Goal: Information Seeking & Learning: Learn about a topic

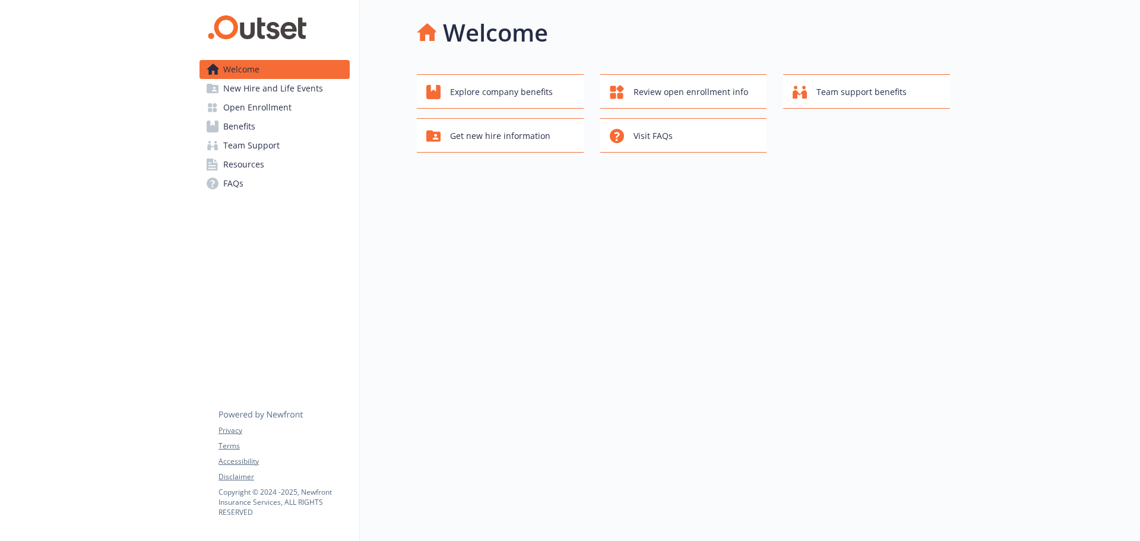
click at [239, 188] on span "FAQs" at bounding box center [233, 183] width 20 height 19
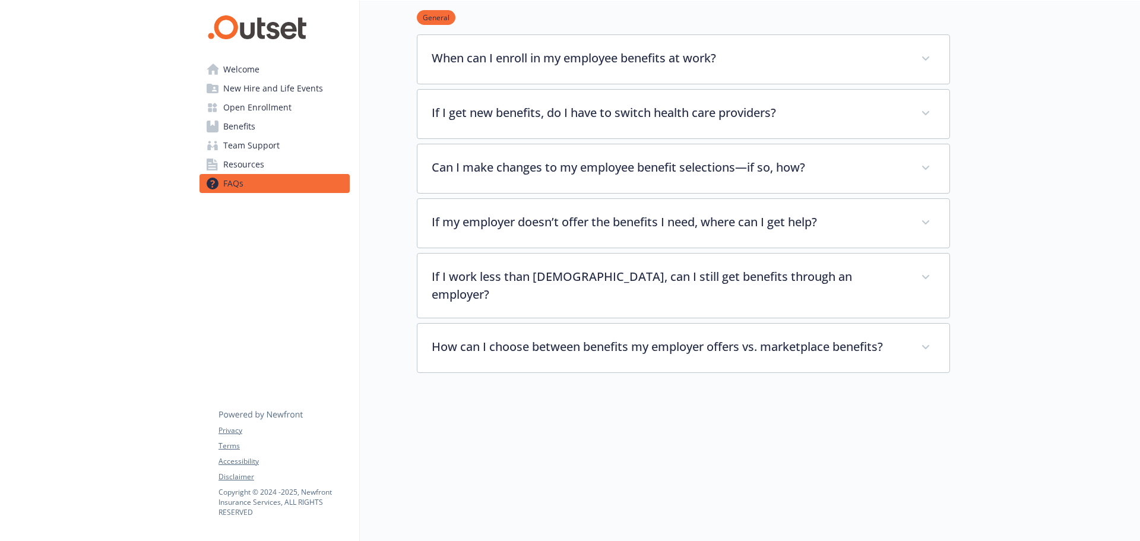
scroll to position [191, 0]
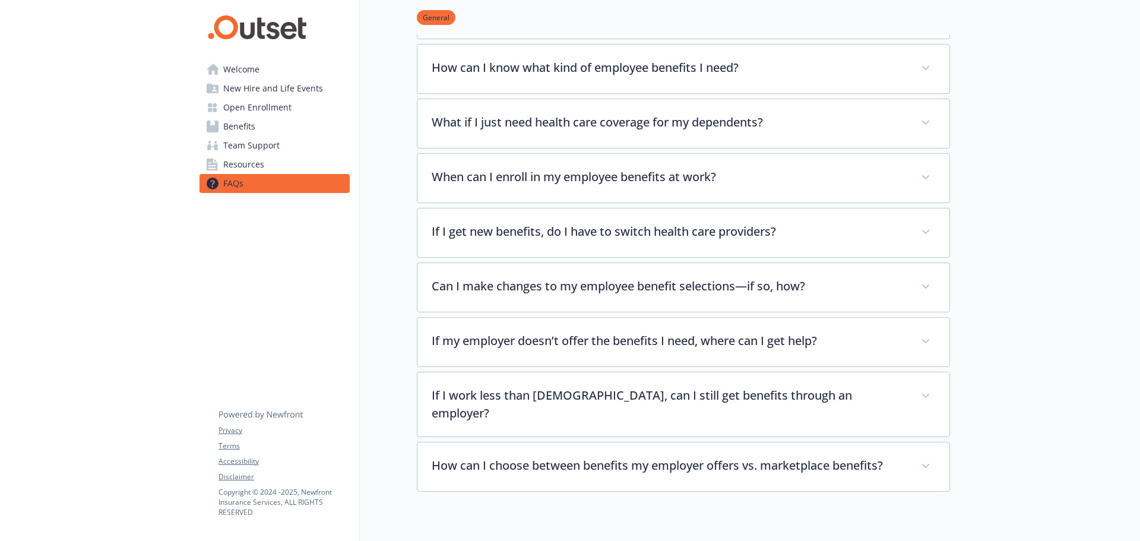
click at [249, 161] on span "Resources" at bounding box center [243, 164] width 41 height 19
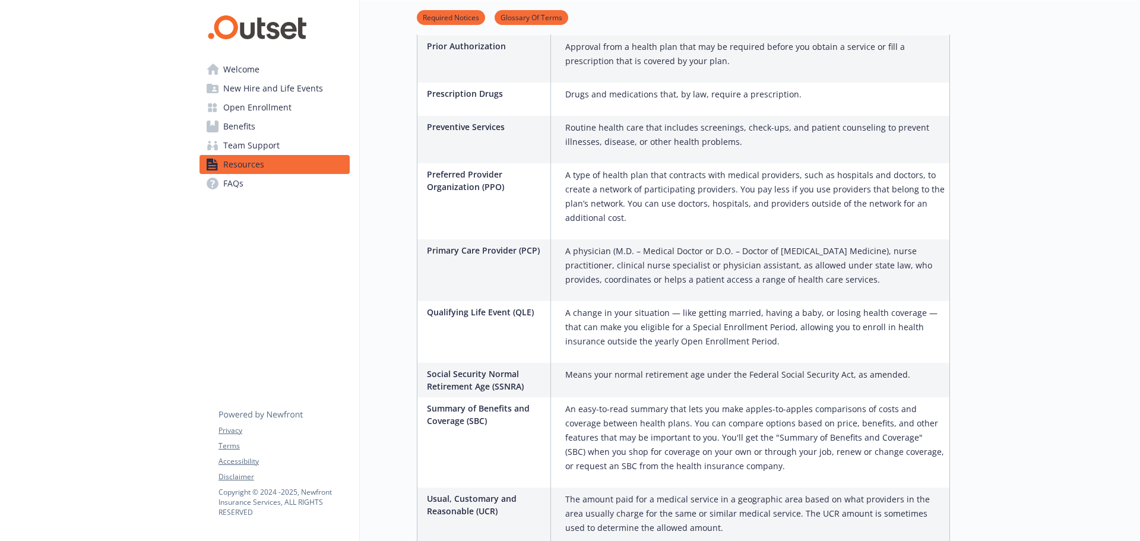
scroll to position [1523, 0]
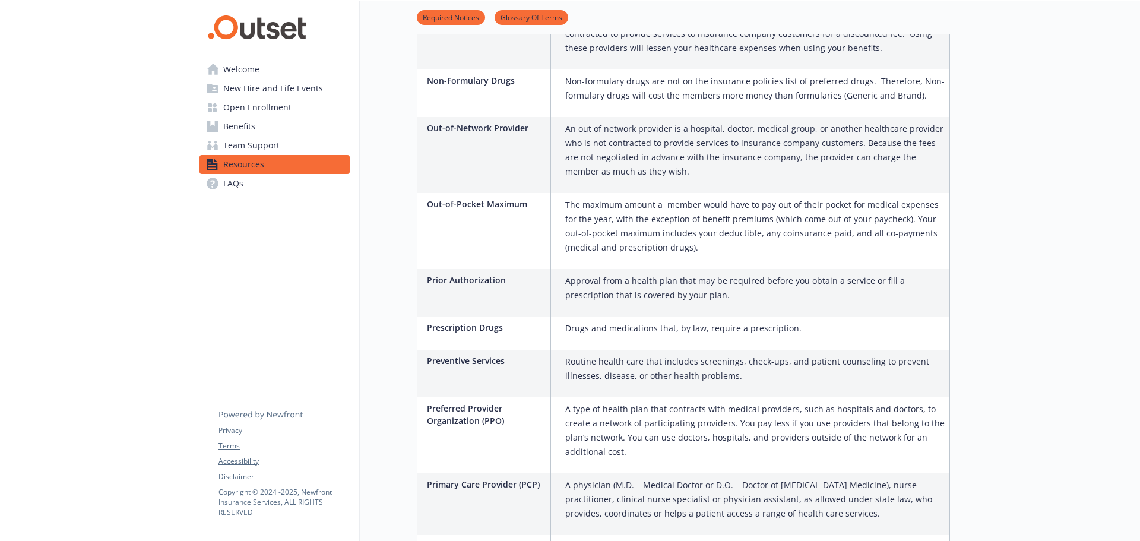
click at [237, 74] on span "Welcome" at bounding box center [241, 69] width 36 height 19
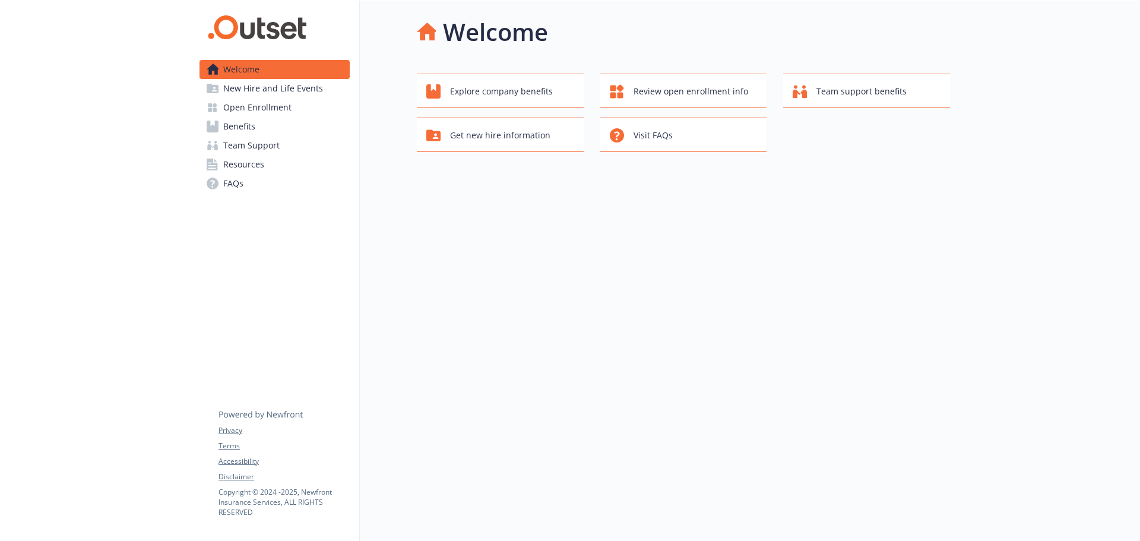
scroll to position [9, 0]
click at [644, 132] on span "Visit FAQs" at bounding box center [652, 135] width 39 height 23
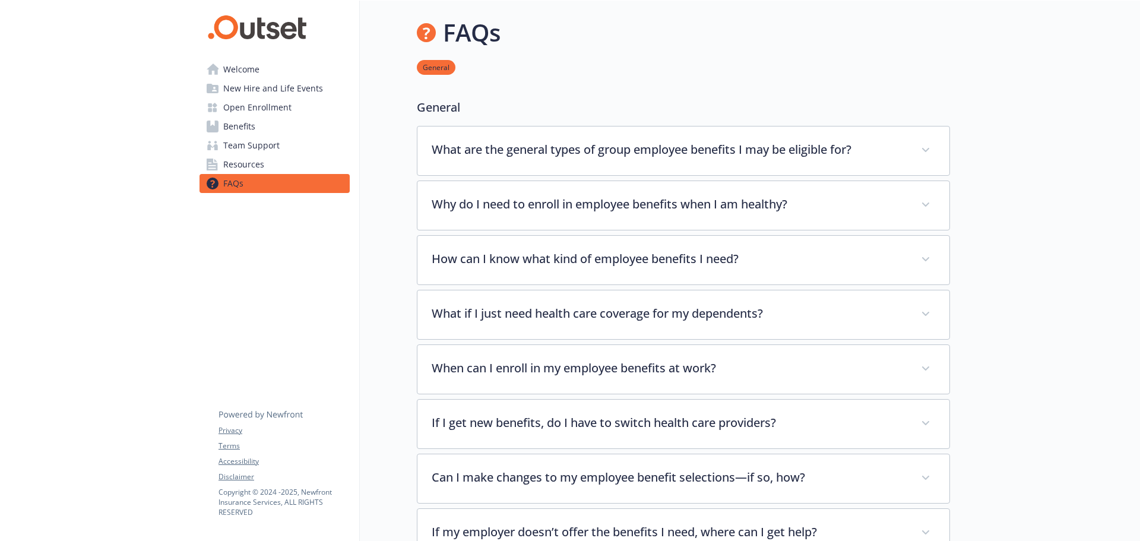
click at [250, 164] on span "Resources" at bounding box center [243, 164] width 41 height 19
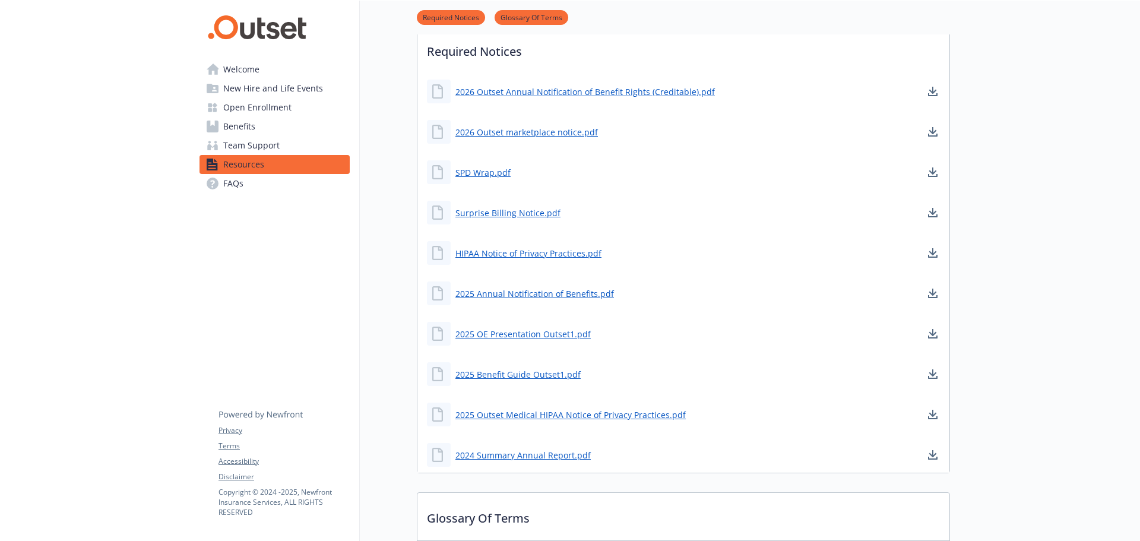
scroll to position [119, 0]
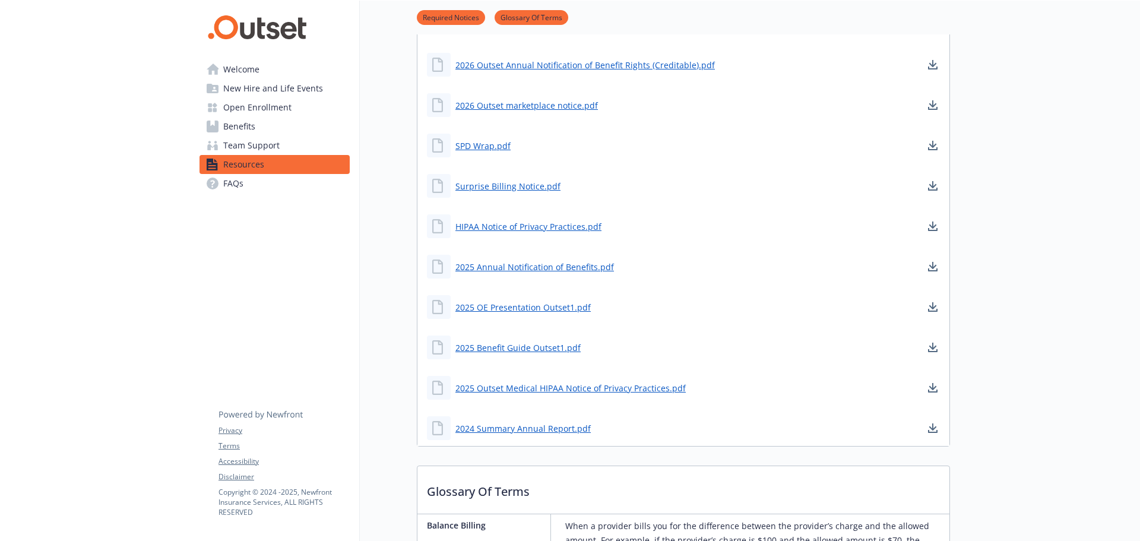
click at [262, 144] on span "Team Support" at bounding box center [251, 145] width 56 height 19
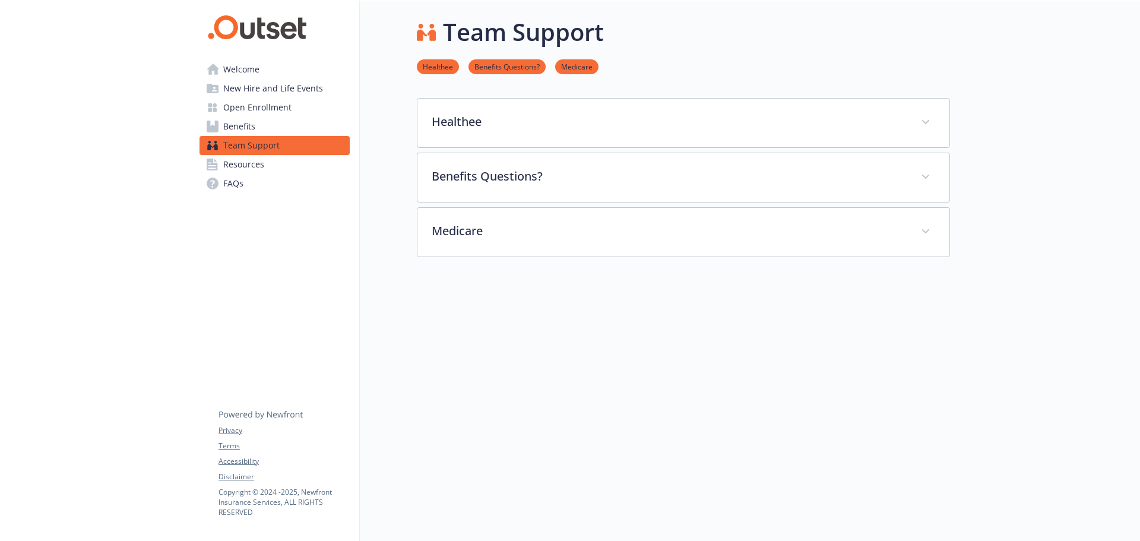
scroll to position [9, 0]
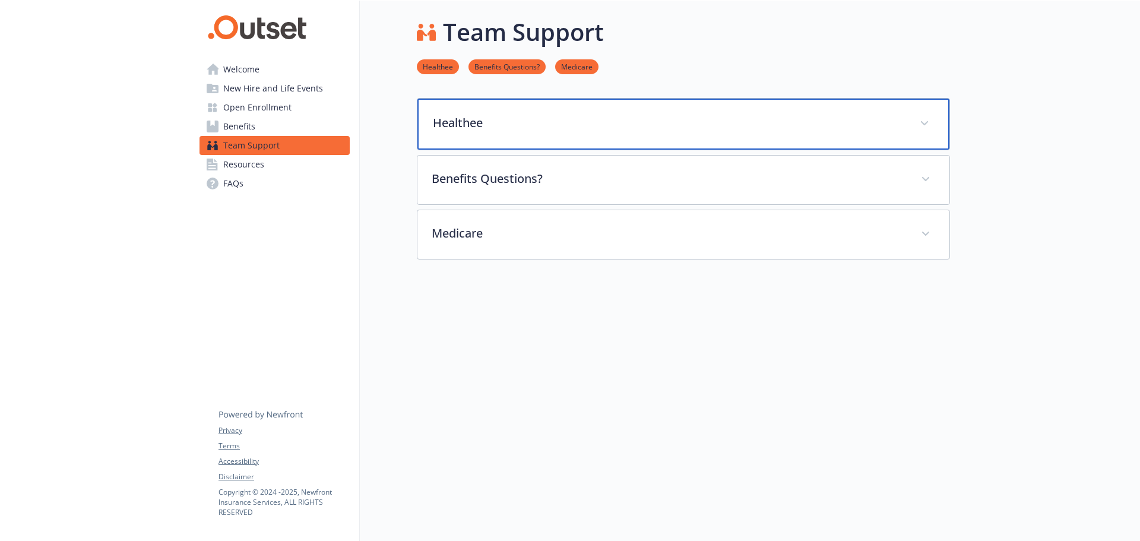
click at [533, 122] on div "Healthee" at bounding box center [683, 124] width 532 height 51
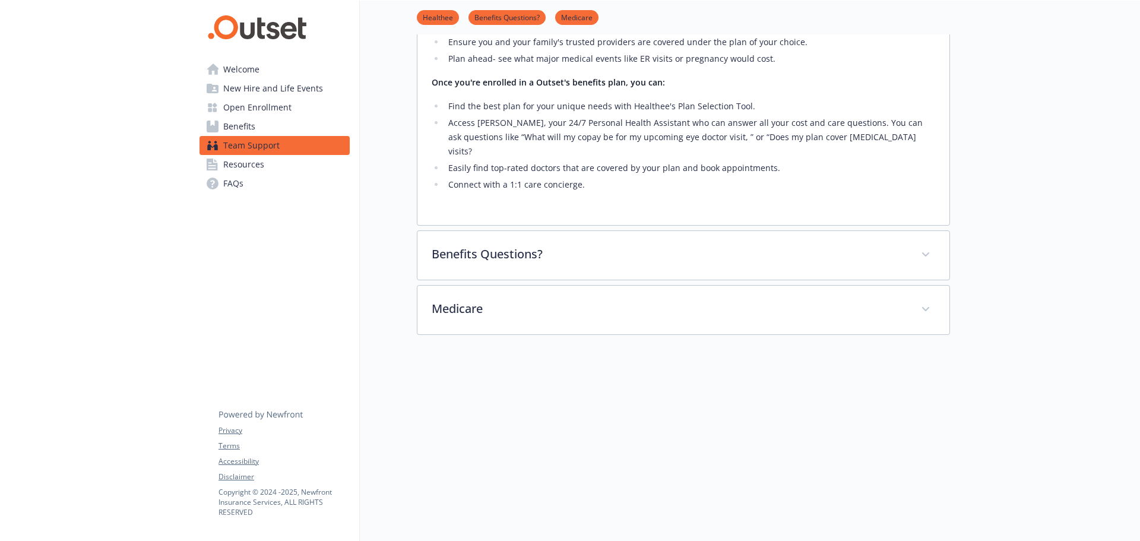
scroll to position [247, 0]
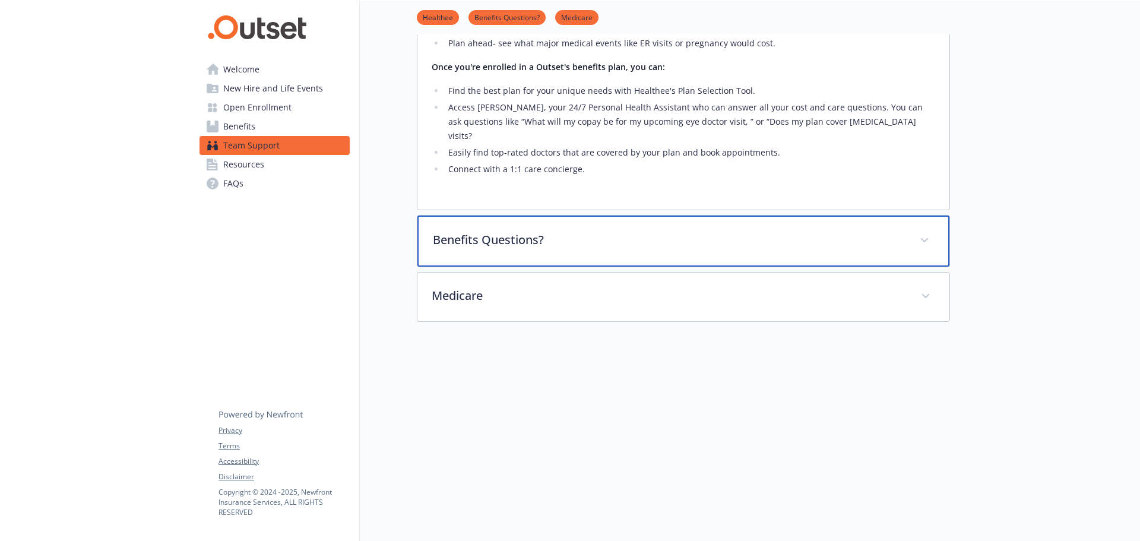
click at [570, 233] on p "Benefits Questions?" at bounding box center [669, 240] width 473 height 18
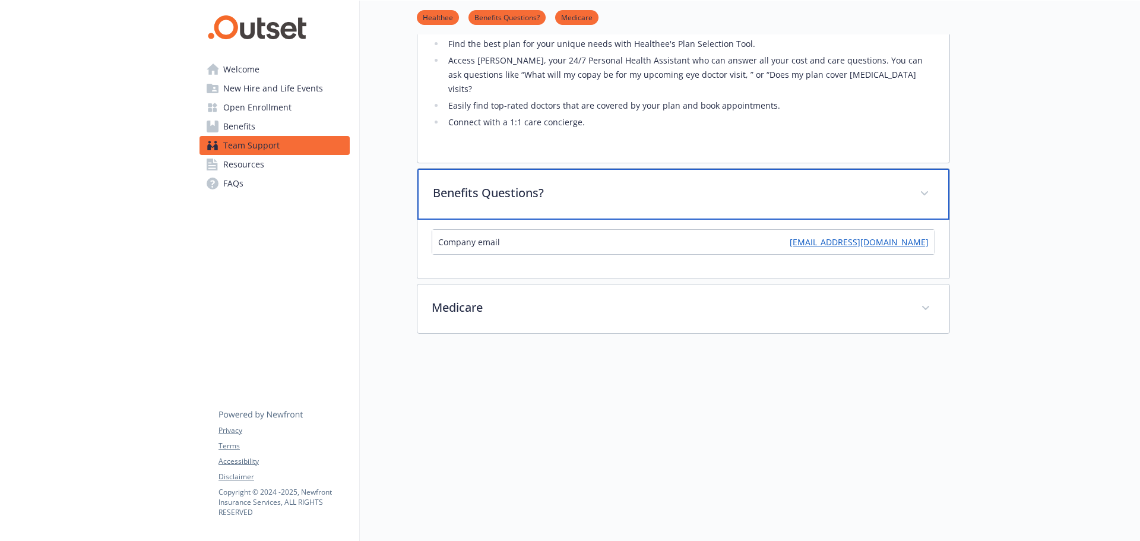
scroll to position [306, 0]
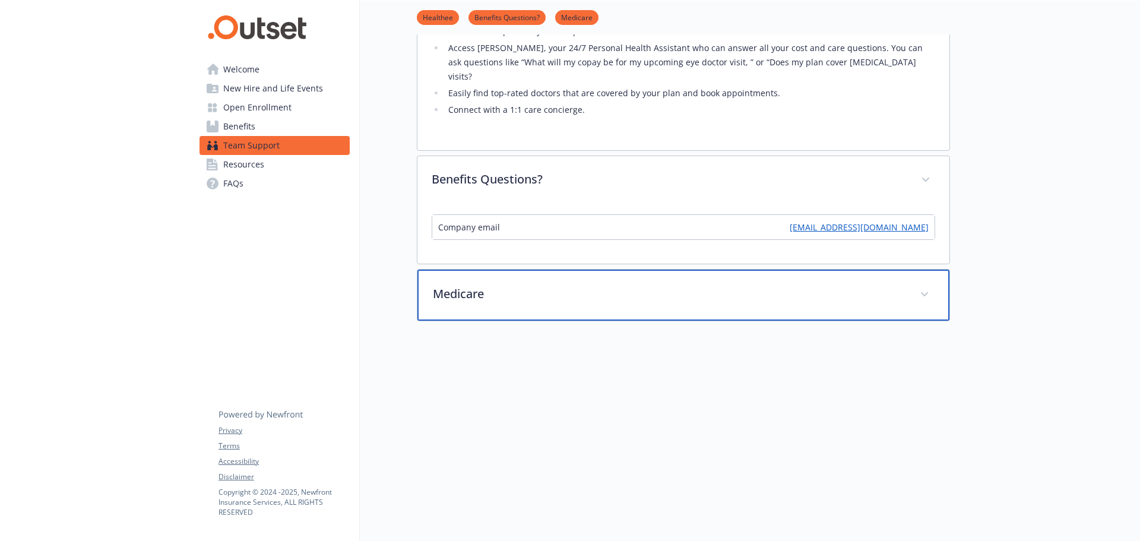
click at [547, 285] on p "Medicare" at bounding box center [669, 294] width 473 height 18
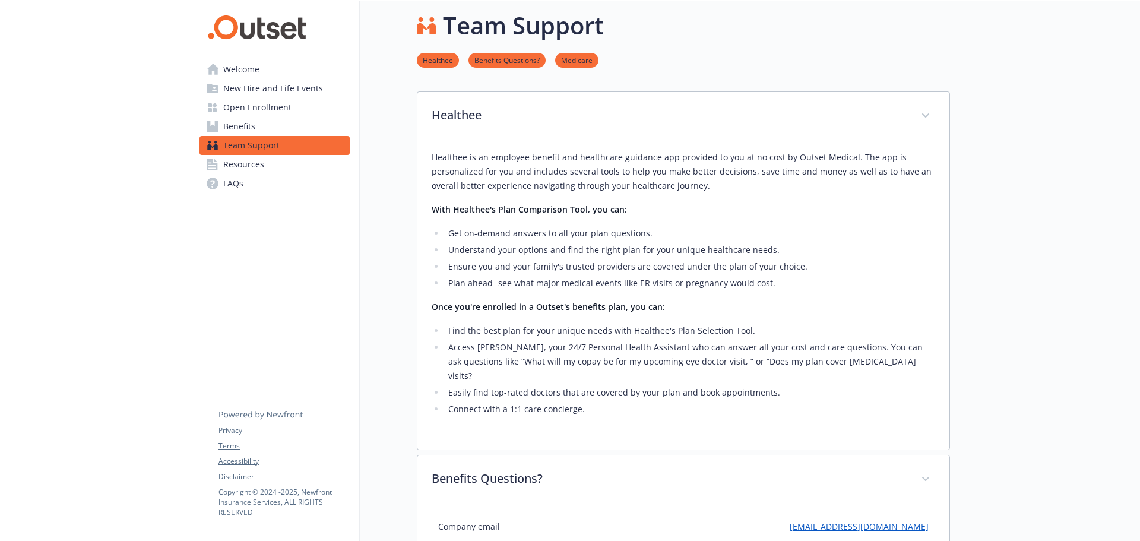
scroll to position [0, 0]
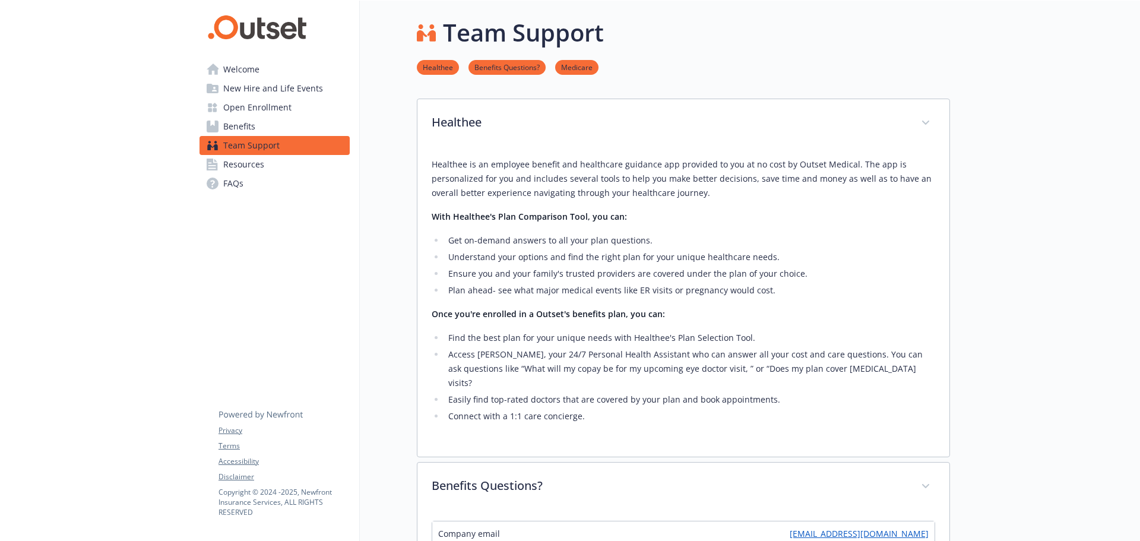
click at [264, 131] on link "Benefits" at bounding box center [274, 126] width 150 height 19
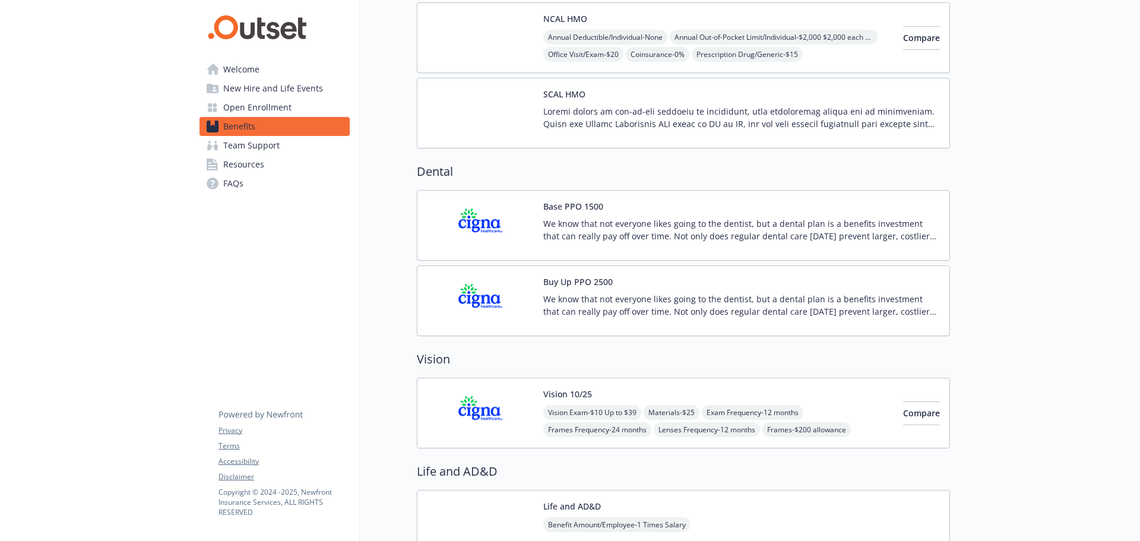
scroll to position [475, 0]
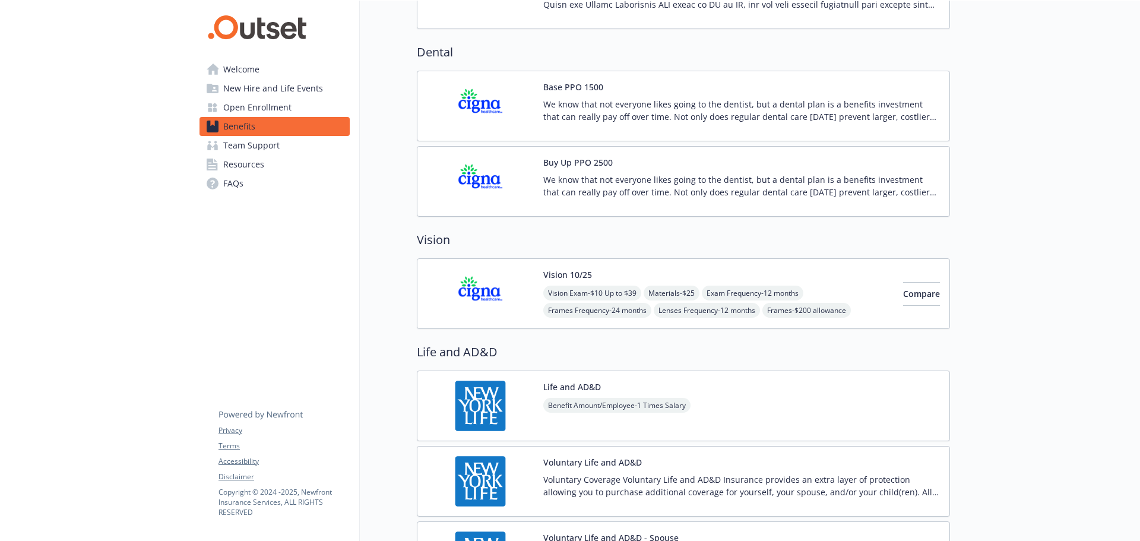
click at [725, 310] on span "Lenses Frequency - 12 months" at bounding box center [707, 310] width 106 height 15
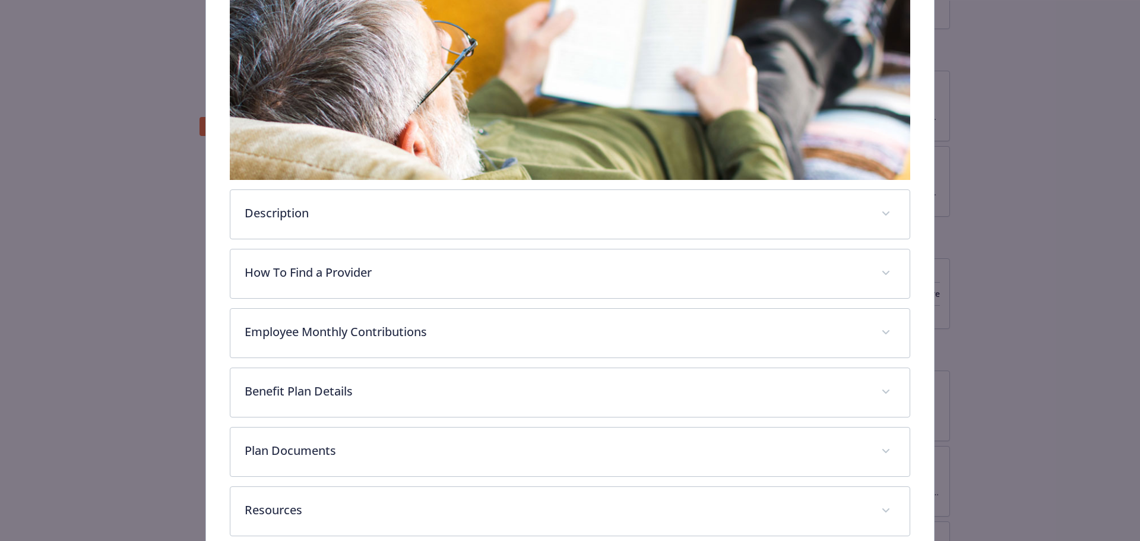
scroll to position [305, 0]
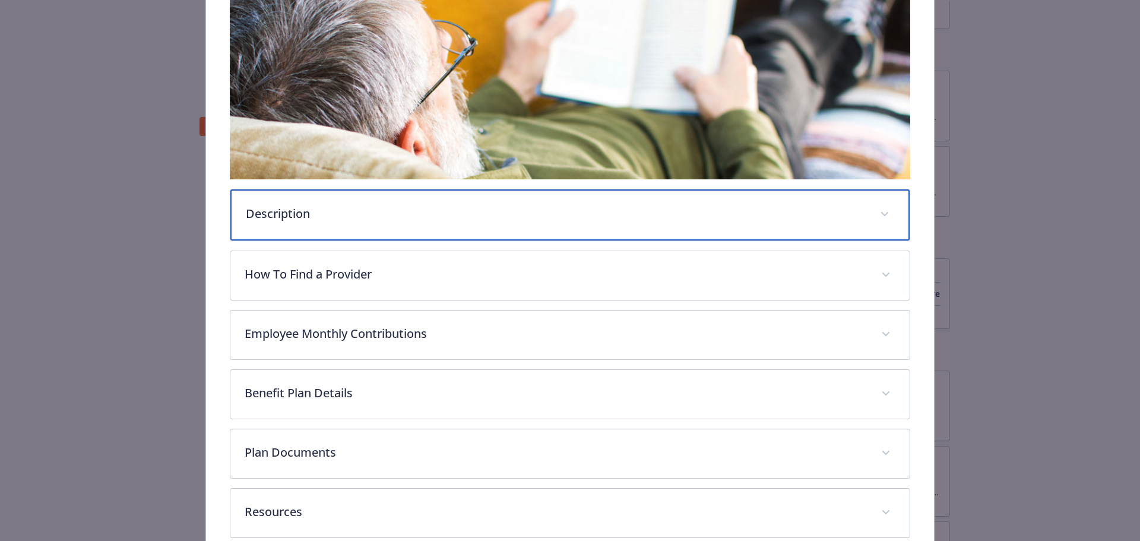
click at [507, 219] on div "Description" at bounding box center [570, 214] width 680 height 51
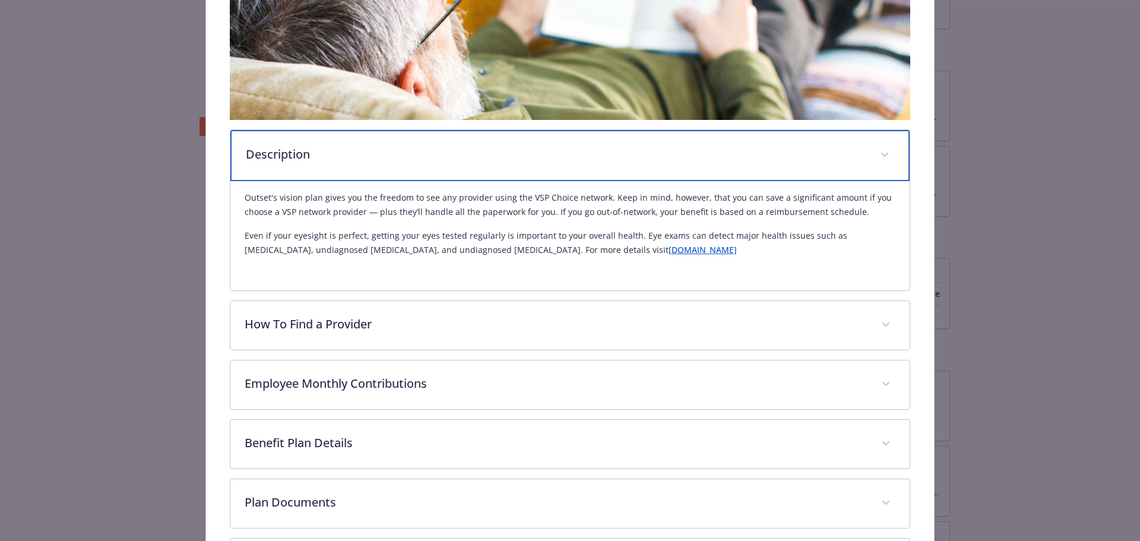
scroll to position [423, 0]
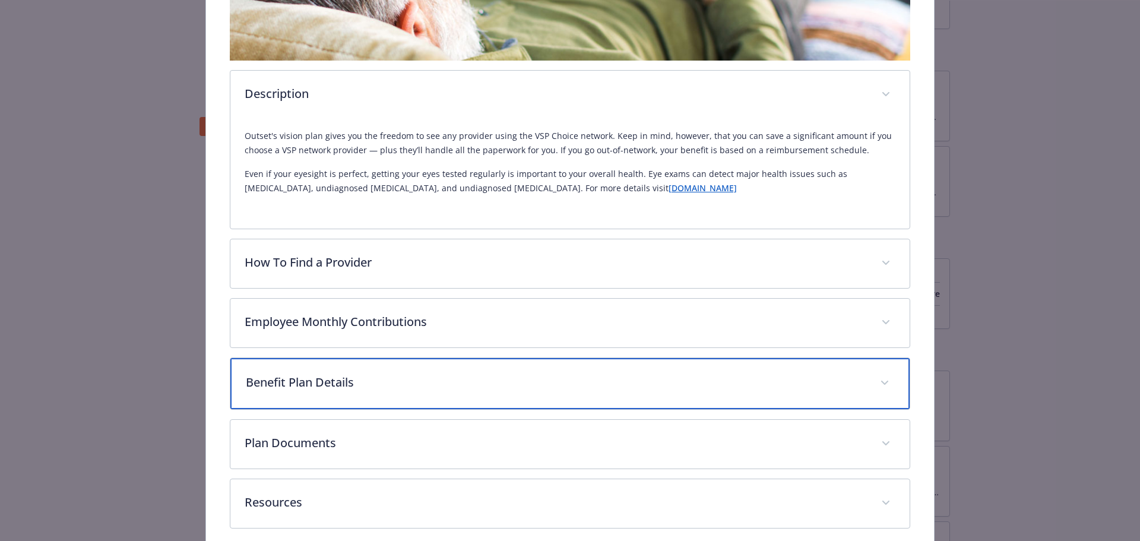
click at [417, 366] on div "Benefit Plan Details" at bounding box center [570, 383] width 680 height 51
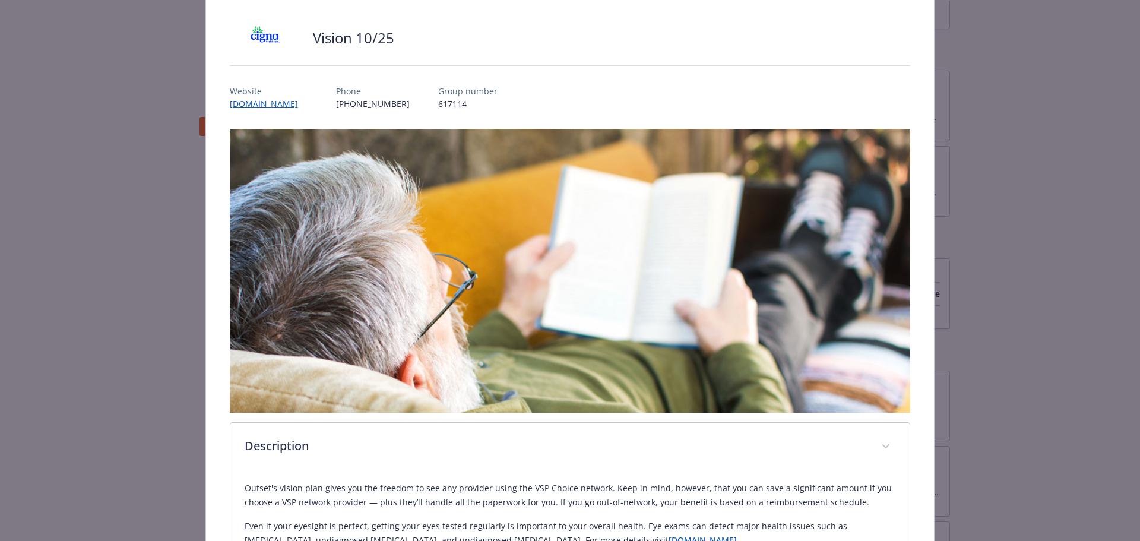
scroll to position [0, 0]
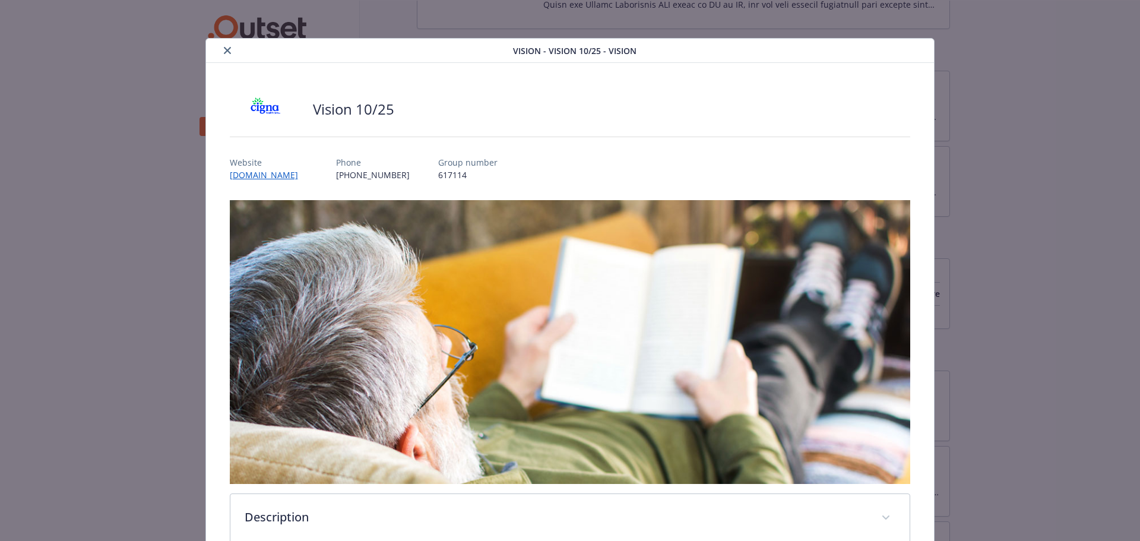
click at [228, 49] on icon "close" at bounding box center [227, 50] width 7 height 7
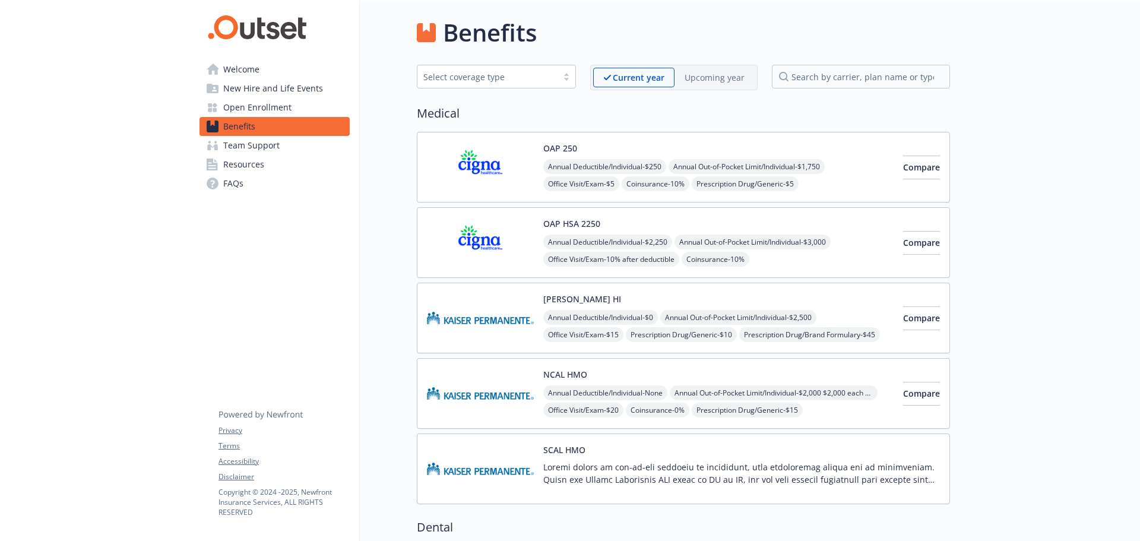
click at [228, 186] on span "FAQs" at bounding box center [233, 183] width 20 height 19
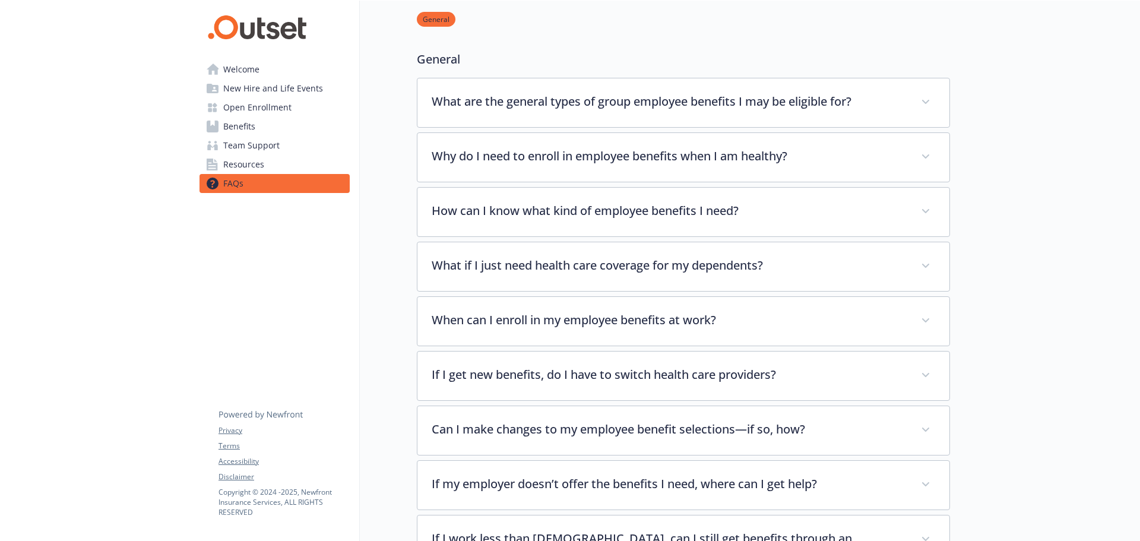
scroll to position [59, 0]
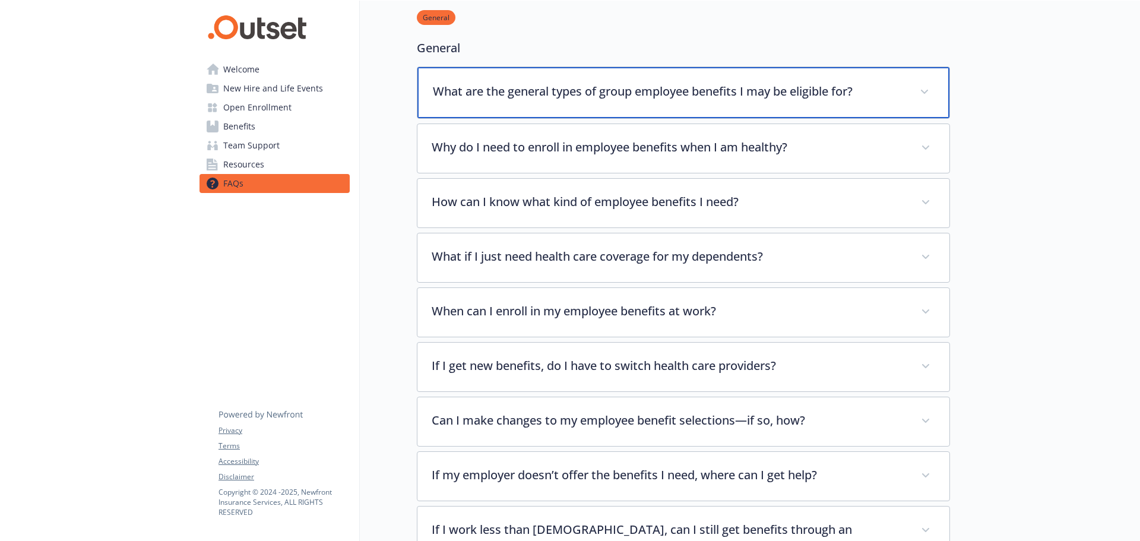
click at [682, 94] on p "What are the general types of group employee benefits I may be eligible for?" at bounding box center [669, 92] width 473 height 18
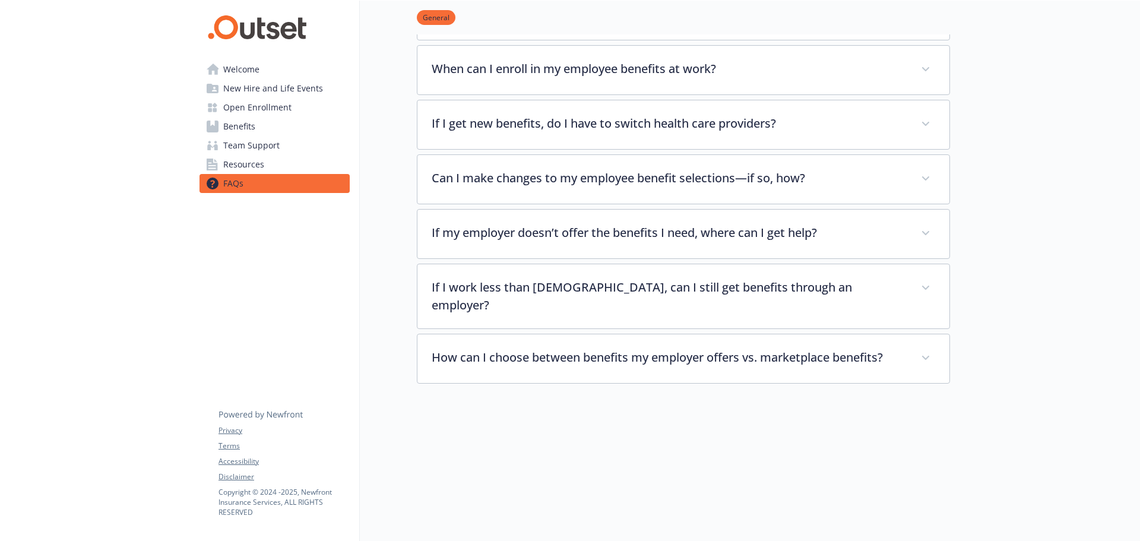
scroll to position [545, 0]
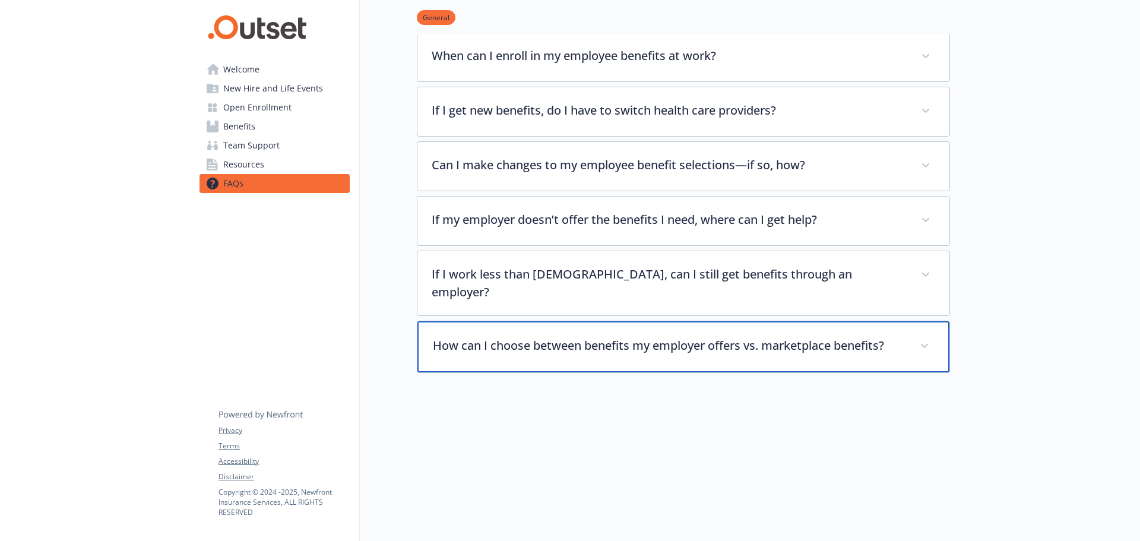
click at [720, 337] on p "How can I choose between benefits my employer offers vs. marketplace benefits?" at bounding box center [669, 346] width 473 height 18
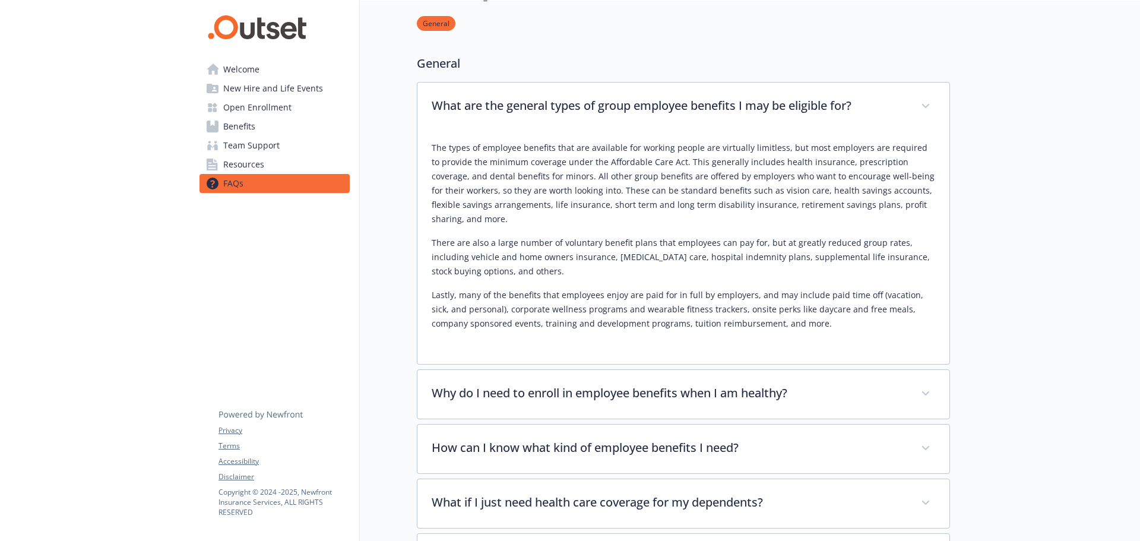
scroll to position [0, 0]
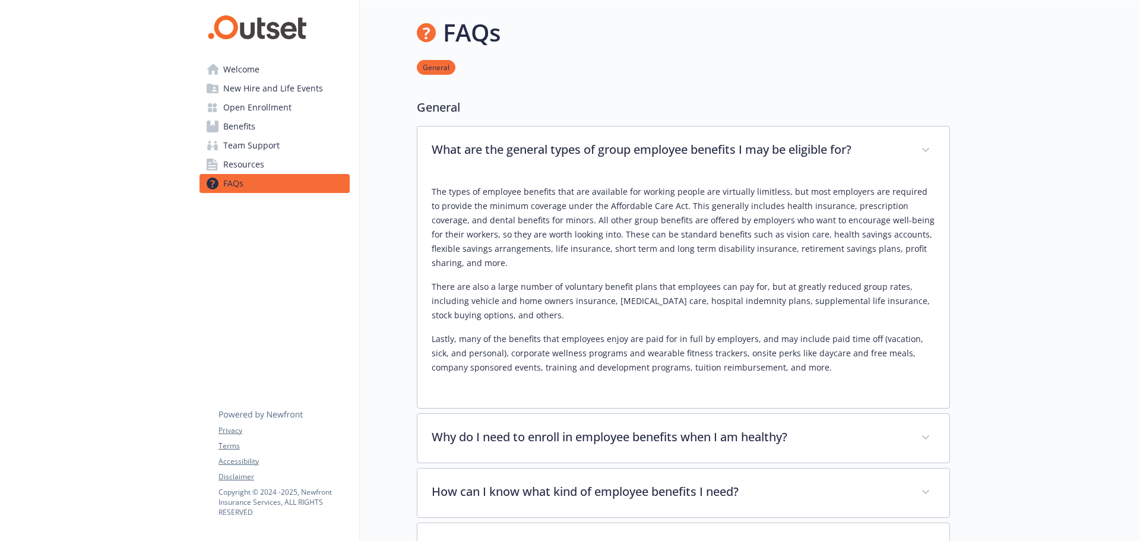
click at [873, 111] on p "General" at bounding box center [683, 108] width 533 height 18
click at [246, 71] on span "Welcome" at bounding box center [241, 69] width 36 height 19
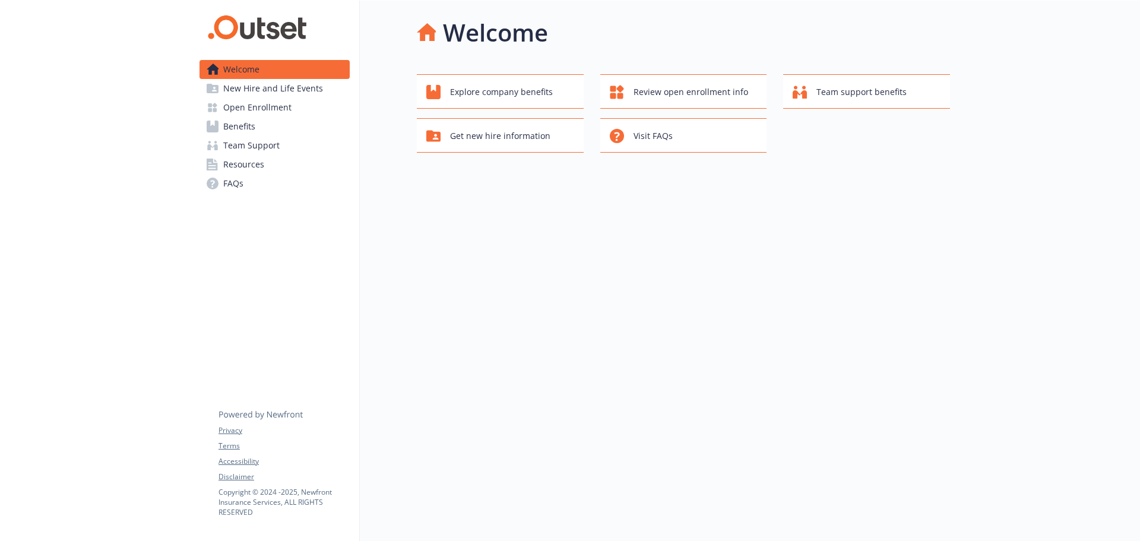
click at [403, 164] on div "Welcome Explore company benefits Review open enrollment info Team support benef…" at bounding box center [655, 84] width 590 height 166
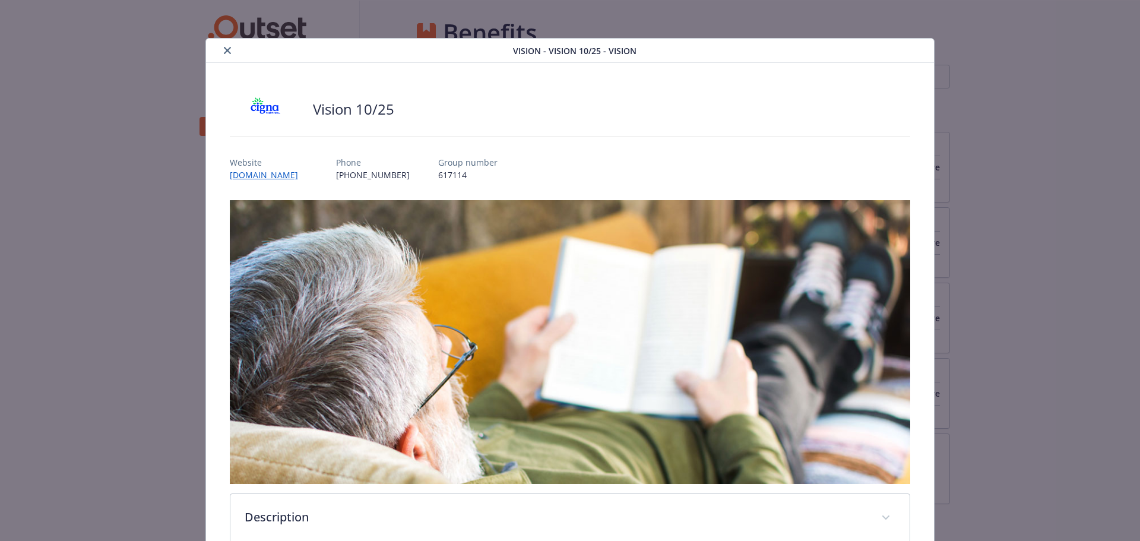
scroll to position [36, 0]
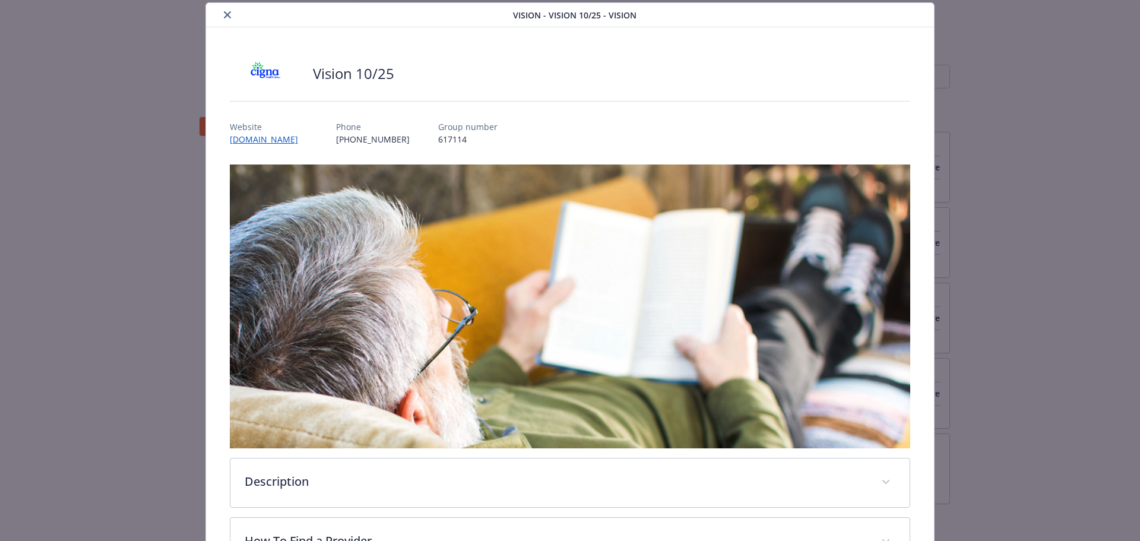
click at [228, 14] on icon "close" at bounding box center [227, 14] width 7 height 7
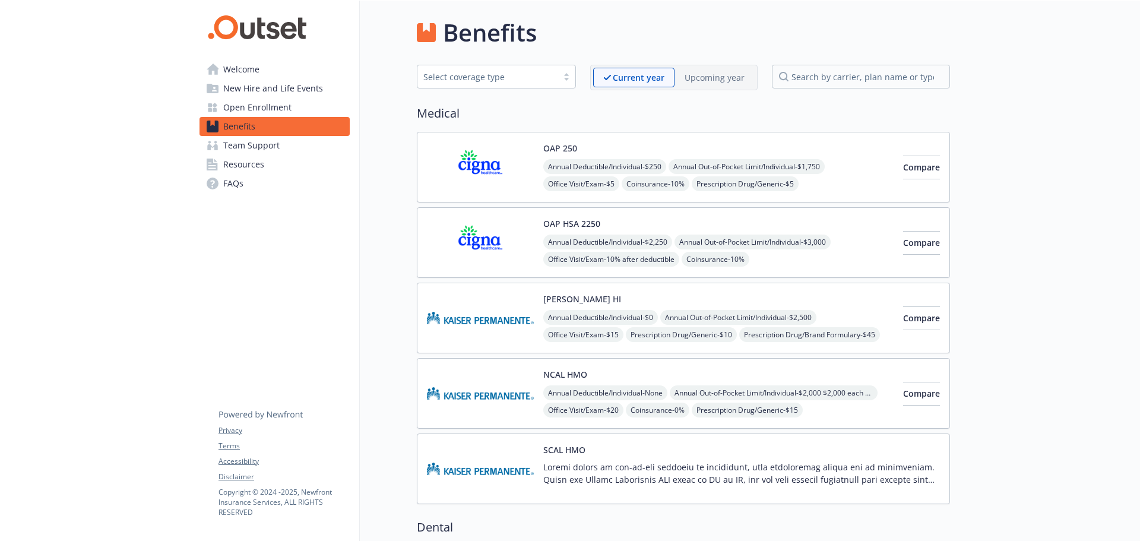
drag, startPoint x: 1138, startPoint y: 0, endPoint x: 819, endPoint y: 29, distance: 320.1
click at [819, 29] on div "Benefits" at bounding box center [683, 33] width 533 height 36
